Goal: Information Seeking & Learning: Learn about a topic

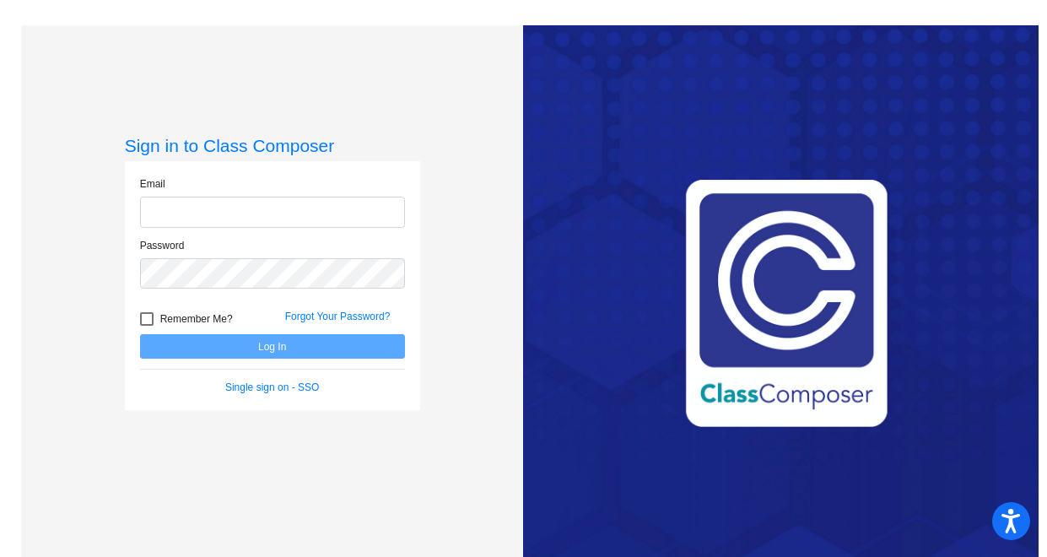
type input "[EMAIL_ADDRESS][DOMAIN_NAME]"
click at [250, 348] on button "Log In" at bounding box center [272, 346] width 265 height 24
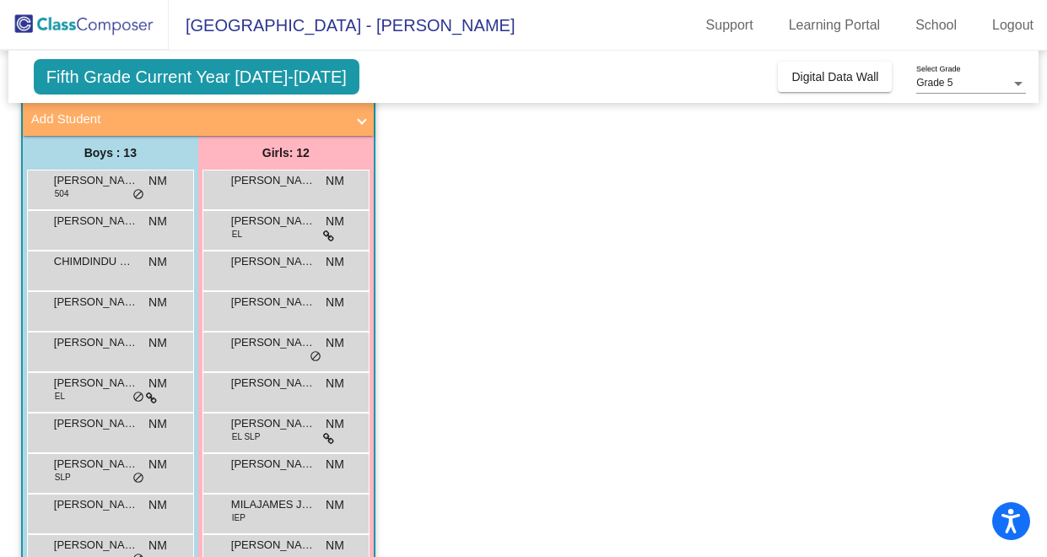
scroll to position [134, 0]
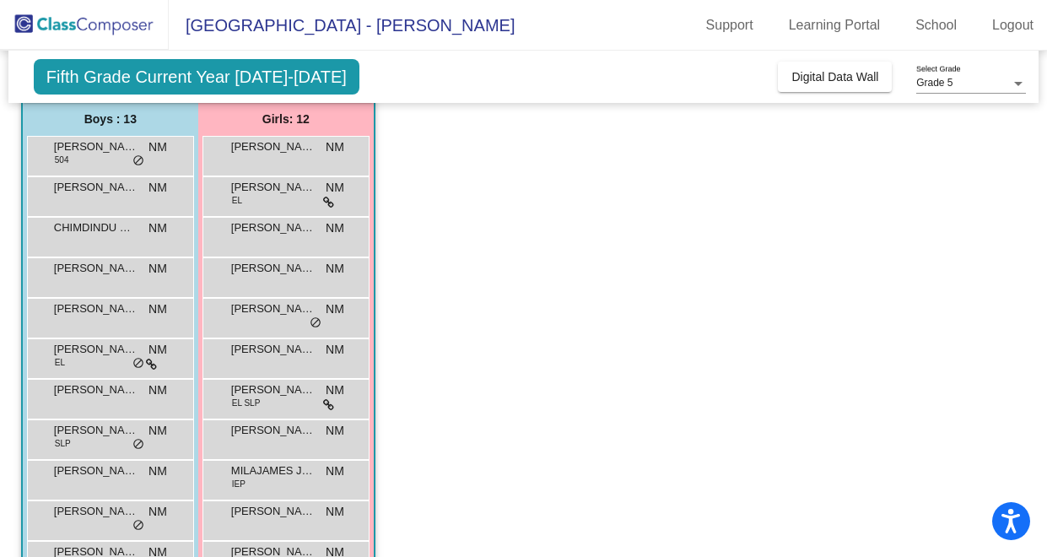
click at [456, 442] on app-classroom "Class 4 picture_as_pdf [PERSON_NAME] Add Student First Name Last Name Student I…" at bounding box center [523, 357] width 1005 height 663
click at [291, 403] on div "[PERSON_NAME] EL SLP NM lock do_not_disturb_alt" at bounding box center [285, 397] width 161 height 35
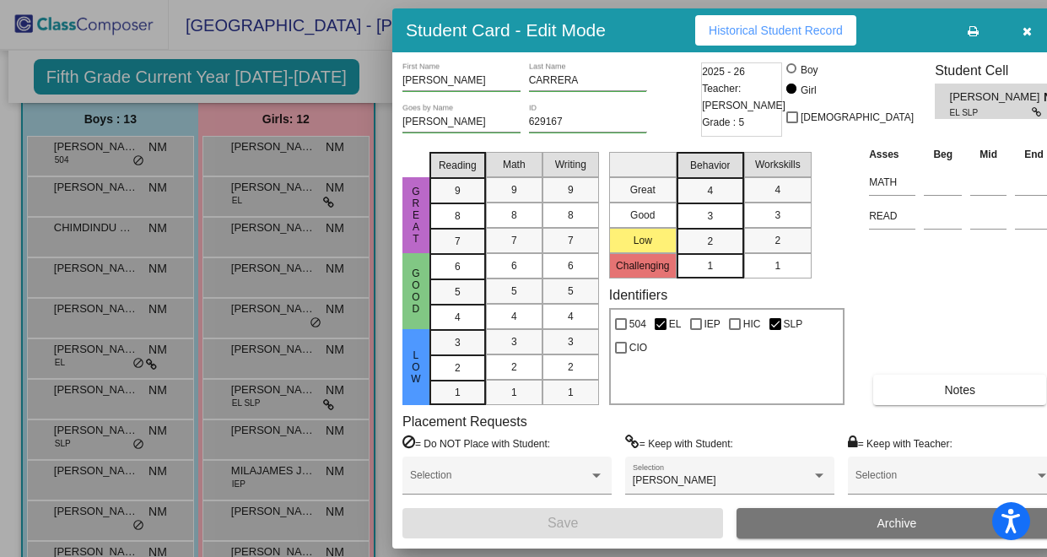
click at [778, 422] on div "Placement Requests = Do NOT Place with Student: Selection = Keep with Student: …" at bounding box center [729, 460] width 655 height 94
click at [843, 276] on div "Great Good Low Reading 9 8 7 6 5 4 3 2 1 Math 9 8 7 6 5 4 3 2 1 Writing 9 8 7 6…" at bounding box center [729, 275] width 655 height 260
click at [872, 35] on div "Student Card - Edit Mode Historical Student Record" at bounding box center [729, 30] width 675 height 44
click at [739, 32] on span "Historical Student Record" at bounding box center [776, 30] width 134 height 13
click at [1022, 30] on icon "button" at bounding box center [1026, 31] width 9 height 12
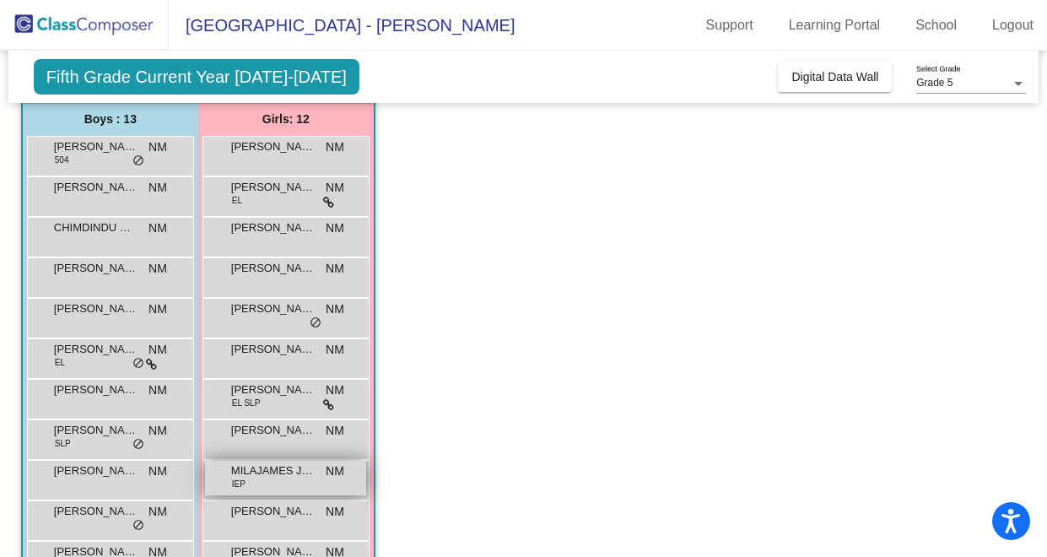
click at [263, 482] on div "MILAJAMES JUMPER IEP NM lock do_not_disturb_alt" at bounding box center [285, 478] width 161 height 35
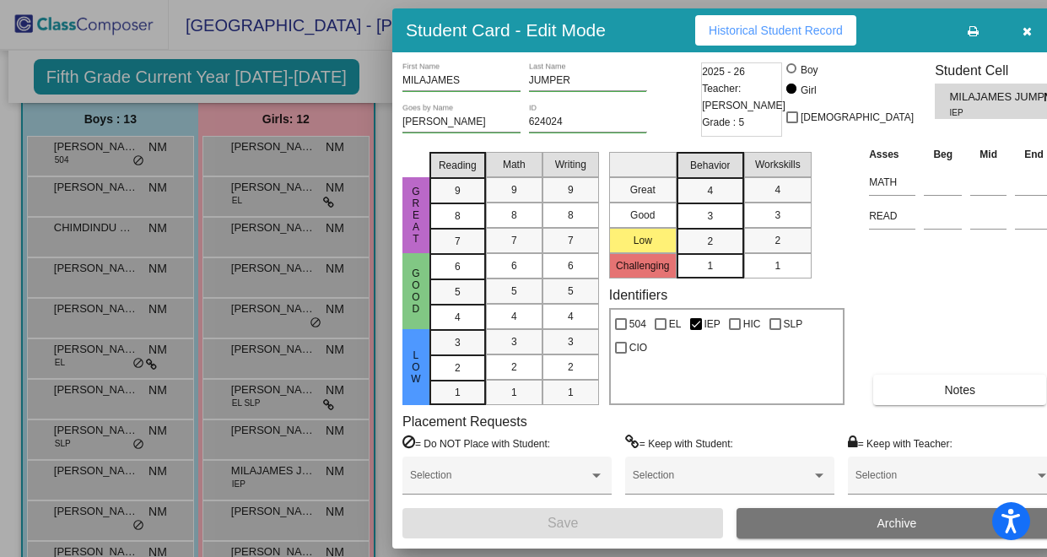
click at [730, 38] on button "Historical Student Record" at bounding box center [775, 30] width 161 height 30
click at [1011, 31] on button "button" at bounding box center [1027, 30] width 54 height 30
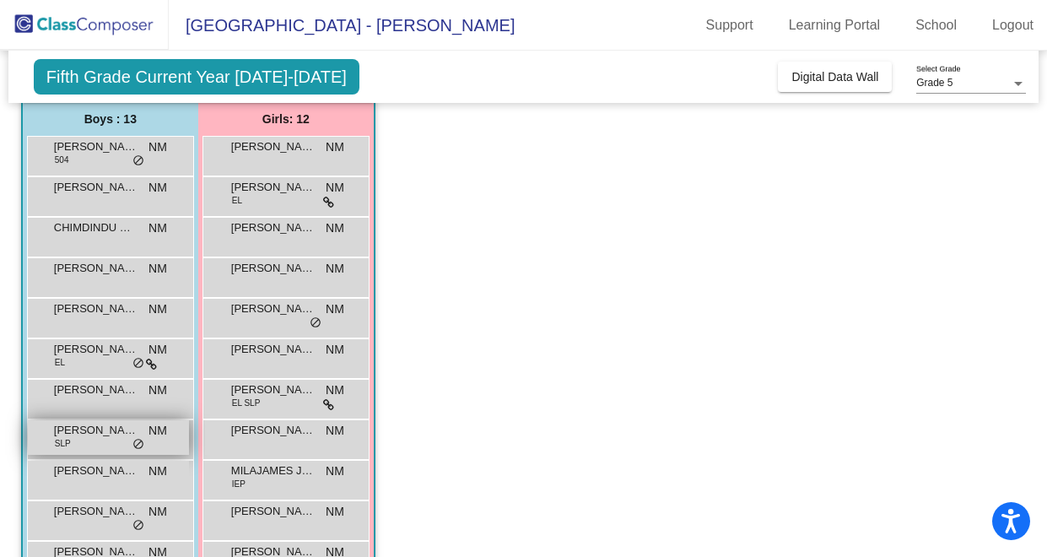
click at [92, 431] on span "[PERSON_NAME]" at bounding box center [96, 430] width 84 height 17
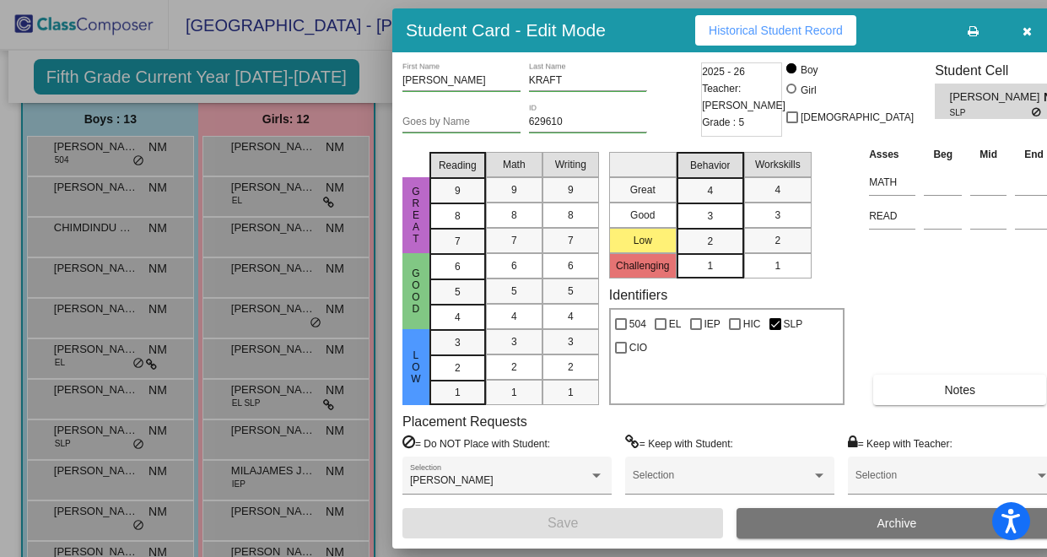
click at [769, 29] on span "Historical Student Record" at bounding box center [776, 30] width 134 height 13
click at [1022, 27] on icon "button" at bounding box center [1026, 31] width 9 height 12
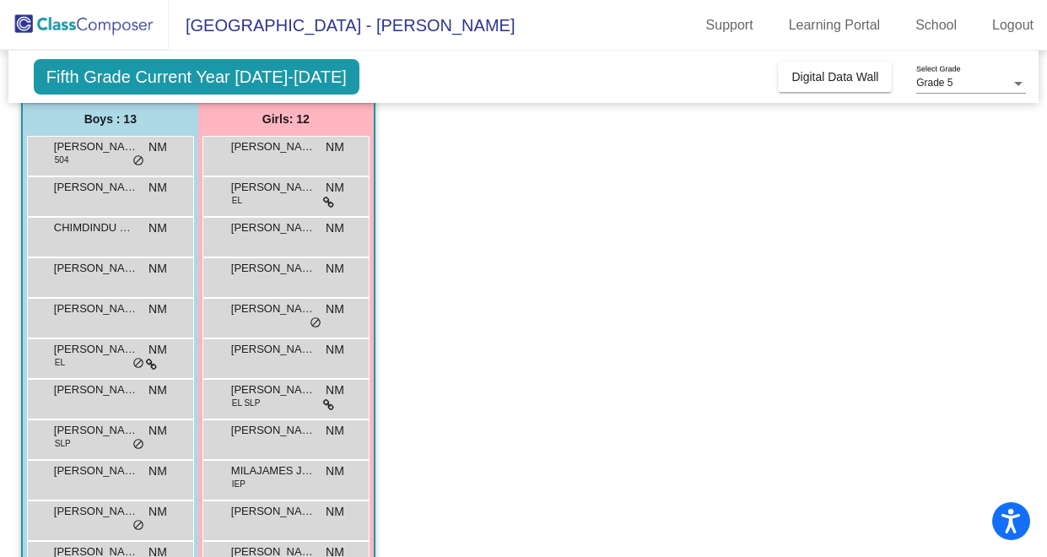
click at [512, 398] on app-classroom "Class 4 picture_as_pdf [PERSON_NAME] Add Student First Name Last Name Student I…" at bounding box center [523, 357] width 1005 height 663
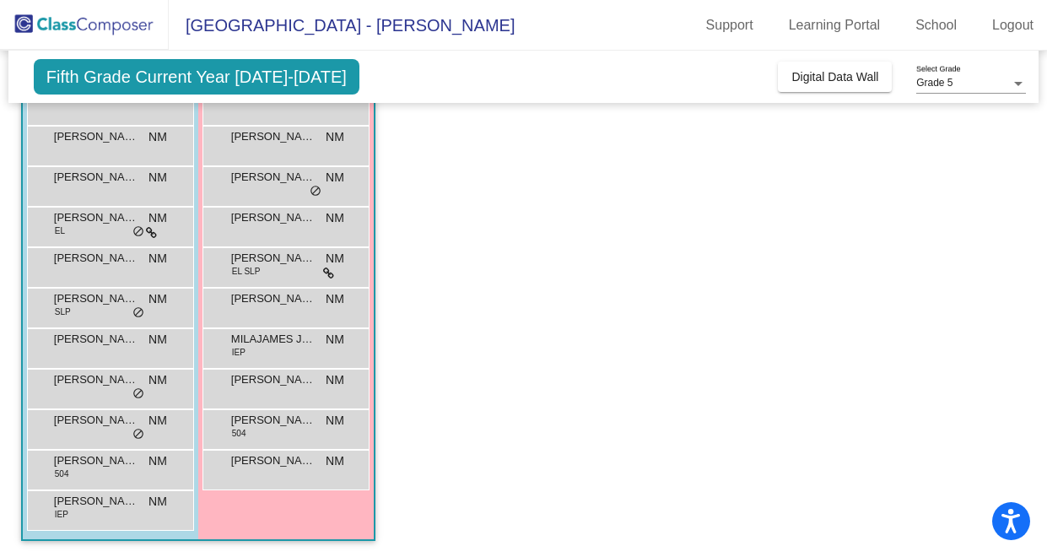
scroll to position [267, 0]
click at [89, 504] on span "[PERSON_NAME]" at bounding box center [96, 500] width 84 height 17
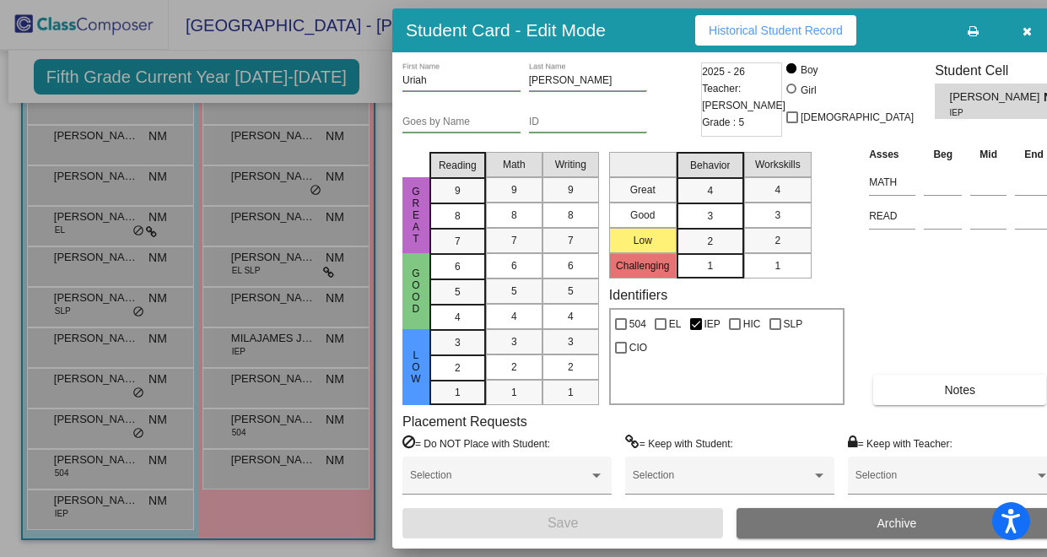
click at [806, 36] on button "Historical Student Record" at bounding box center [775, 30] width 161 height 30
click at [1022, 25] on icon "button" at bounding box center [1026, 31] width 9 height 12
